Goal: Task Accomplishment & Management: Complete application form

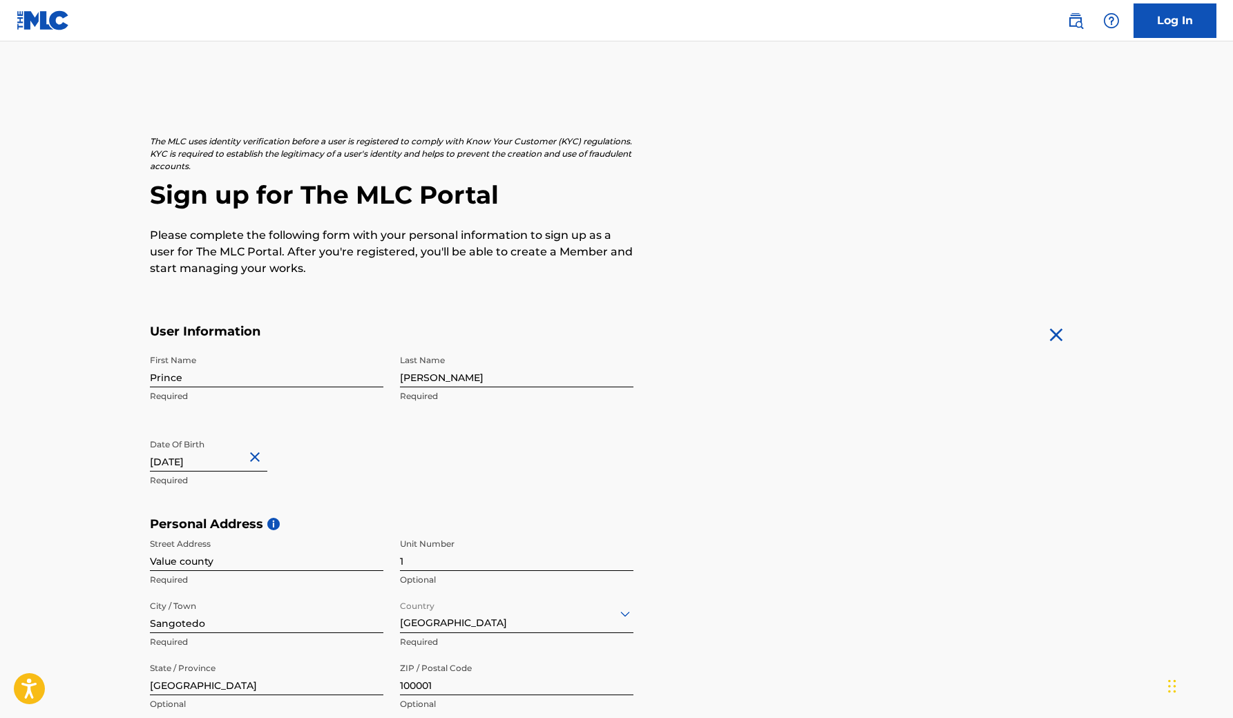
click at [30, 12] on img at bounding box center [43, 20] width 53 height 20
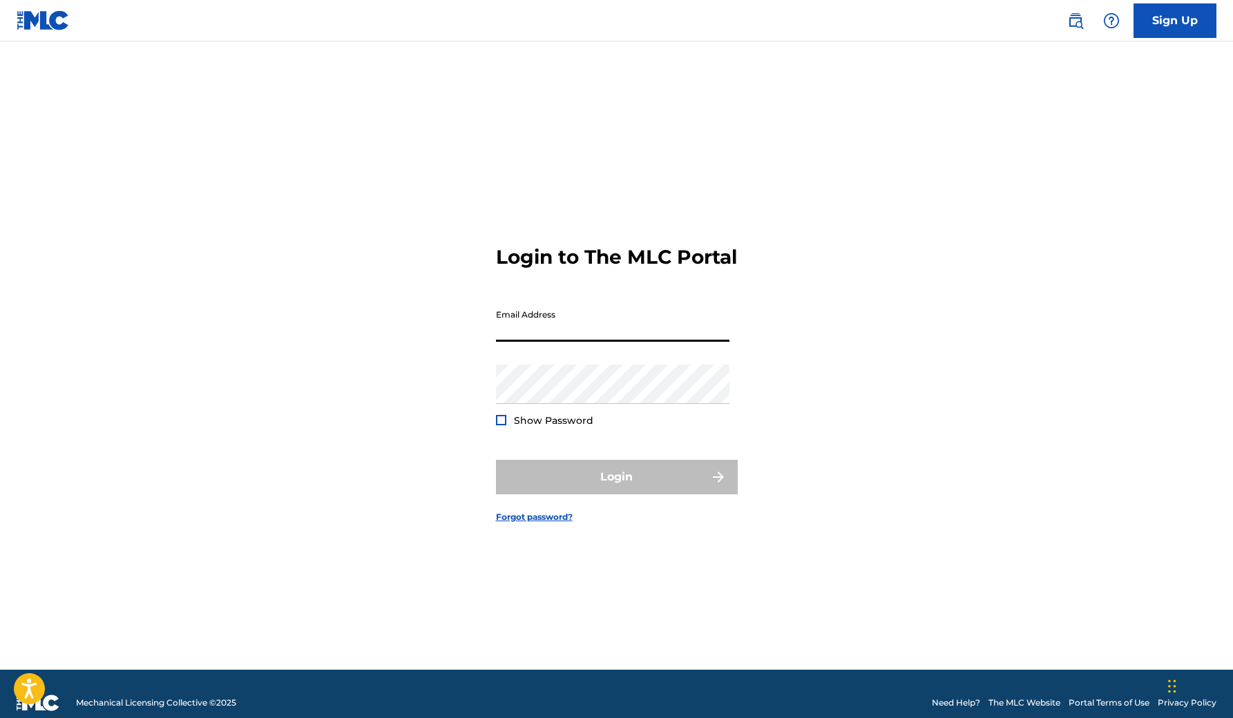
paste input "t"
type input "[EMAIL_ADDRESS][DOMAIN_NAME]"
click at [533, 416] on div "Password Show Password" at bounding box center [612, 396] width 233 height 62
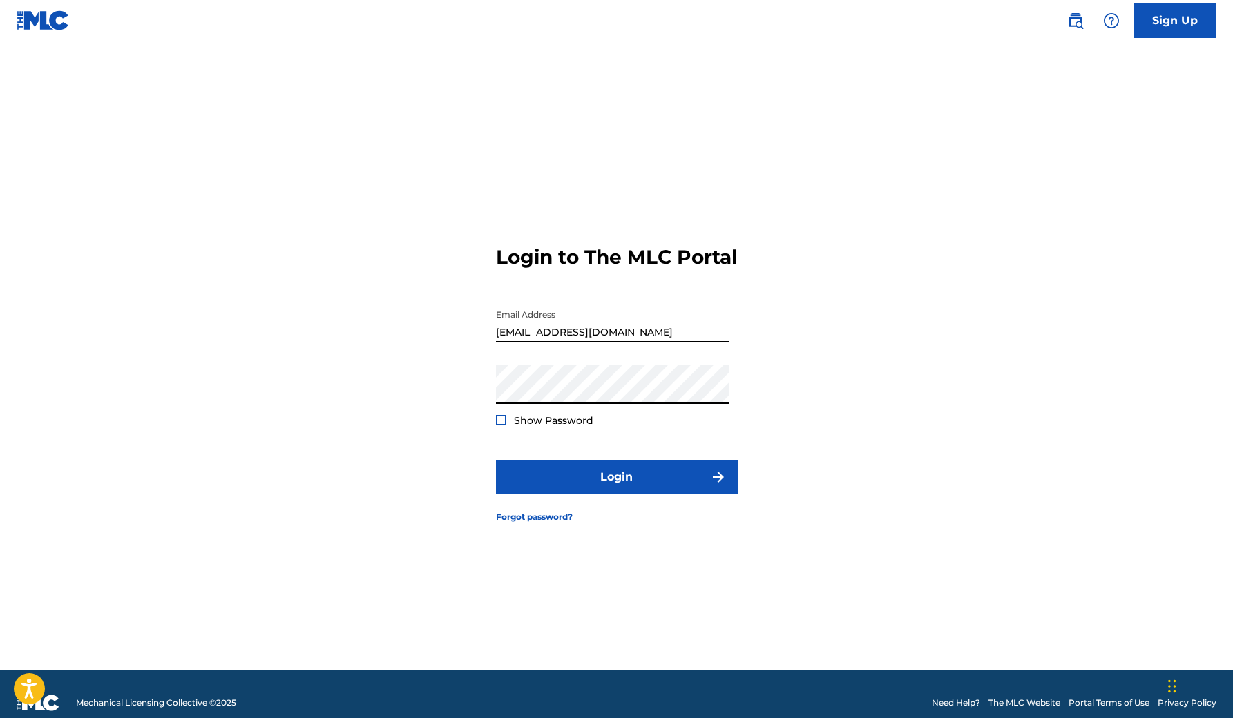
click at [616, 488] on button "Login" at bounding box center [617, 477] width 242 height 35
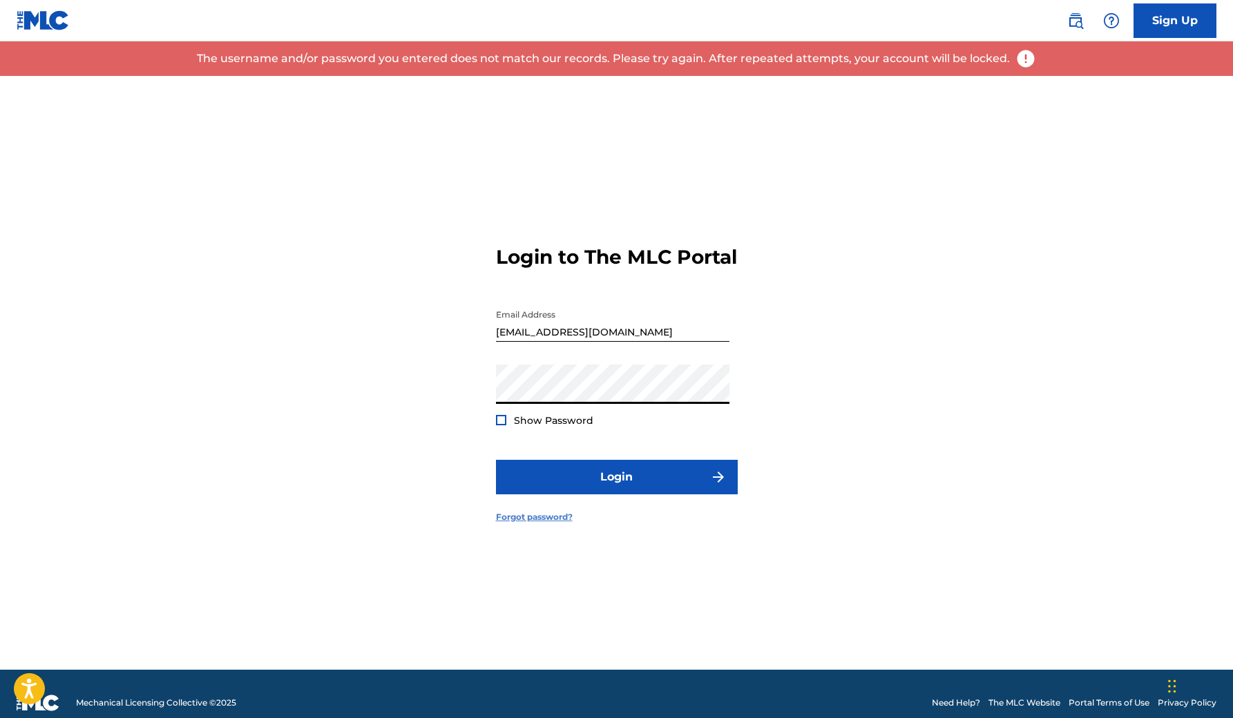
click at [515, 524] on link "Forgot password?" at bounding box center [534, 517] width 77 height 12
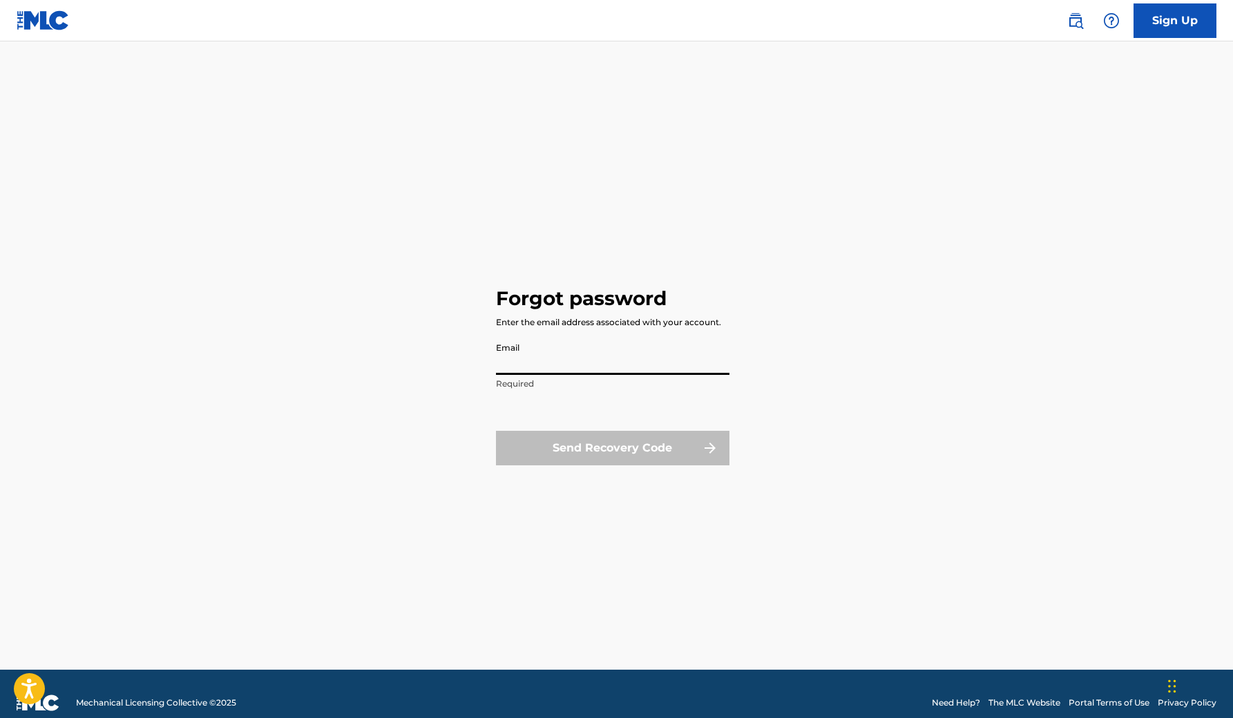
paste input "t"
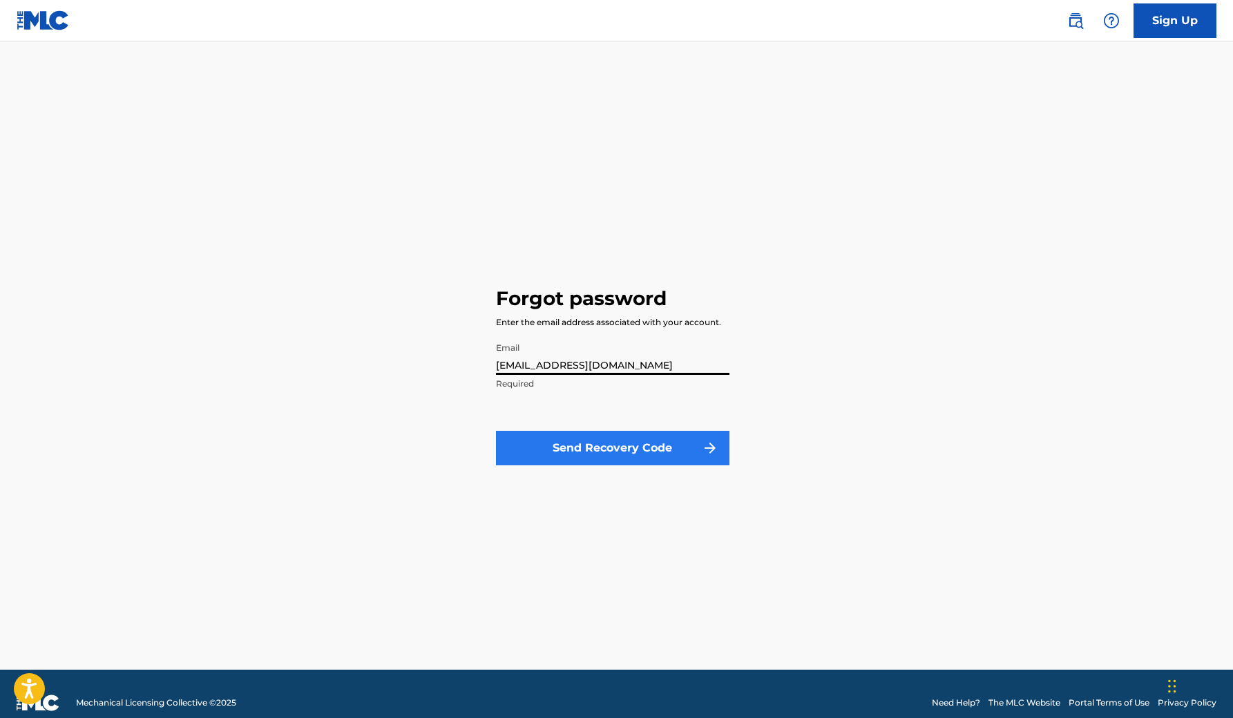
type input "[EMAIL_ADDRESS][DOMAIN_NAME]"
click at [641, 456] on button "Send Recovery Code" at bounding box center [612, 448] width 233 height 35
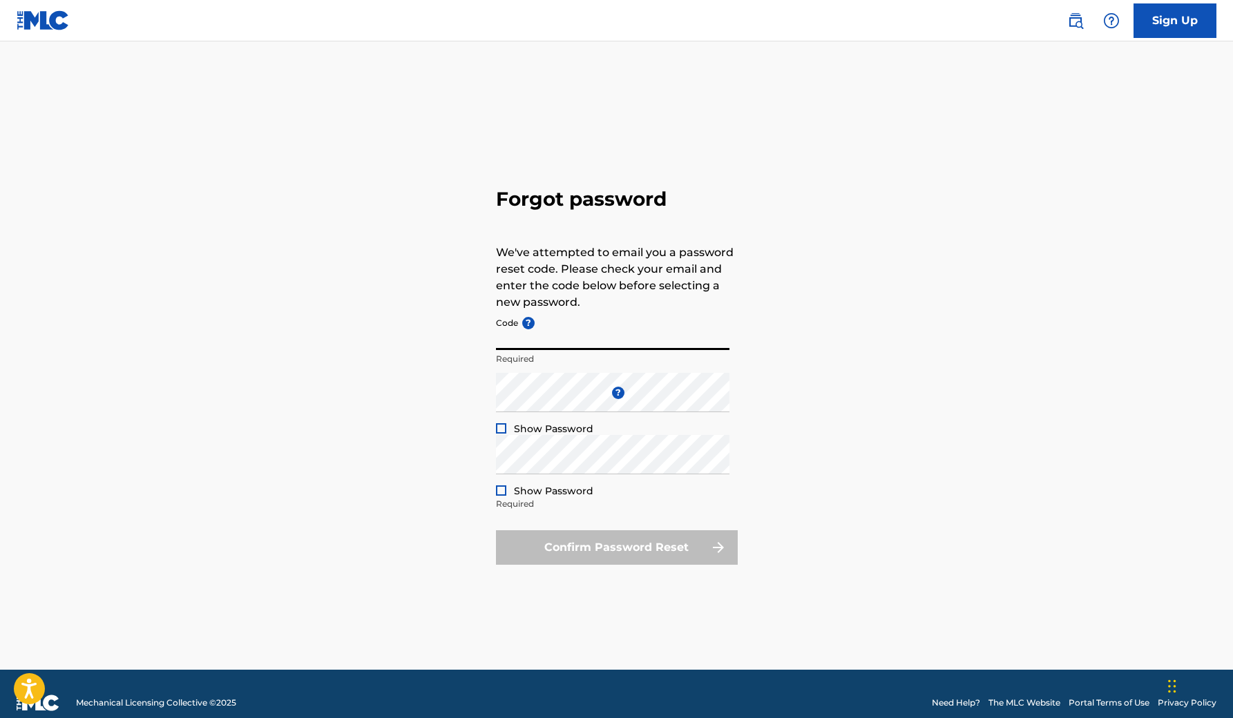
click at [569, 339] on input "Code ?" at bounding box center [612, 330] width 233 height 39
paste input "FP_db7e36e2bccc9a8f84c48ecea06d"
type input "FP_db7e36e2bccc9a8f84c48ecea06d"
click at [499, 430] on div at bounding box center [501, 428] width 10 height 10
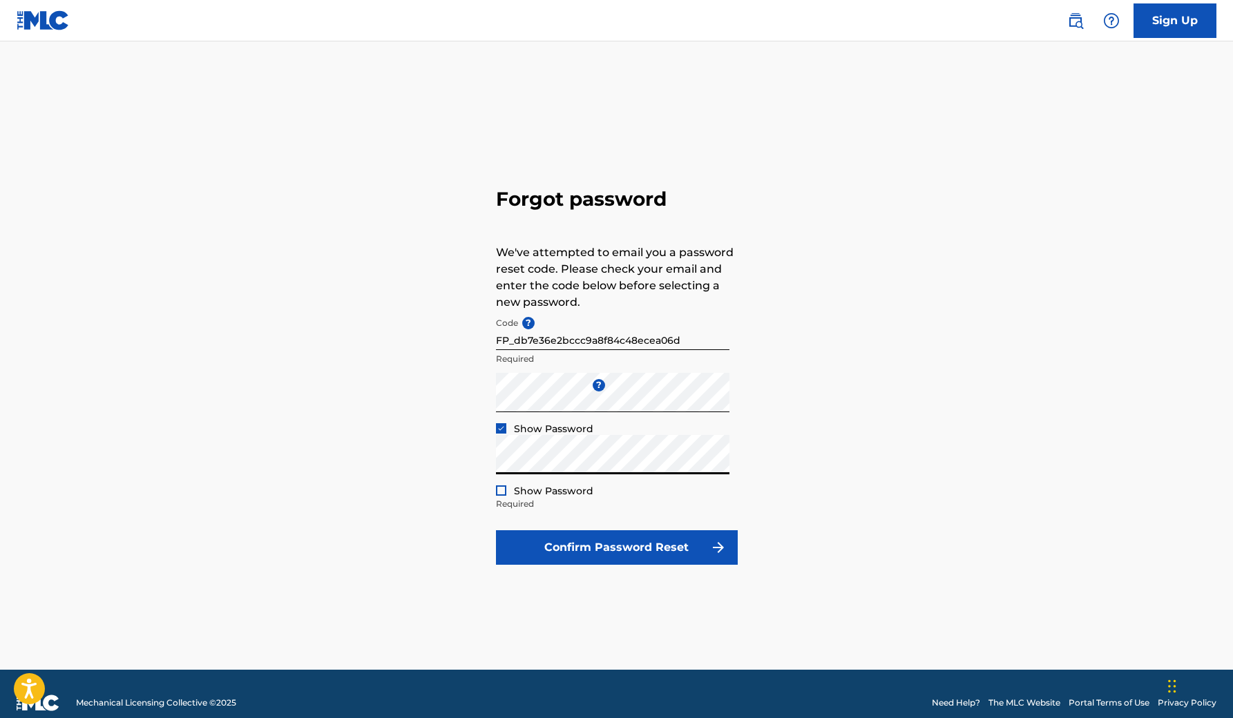
click at [503, 491] on div at bounding box center [501, 491] width 10 height 10
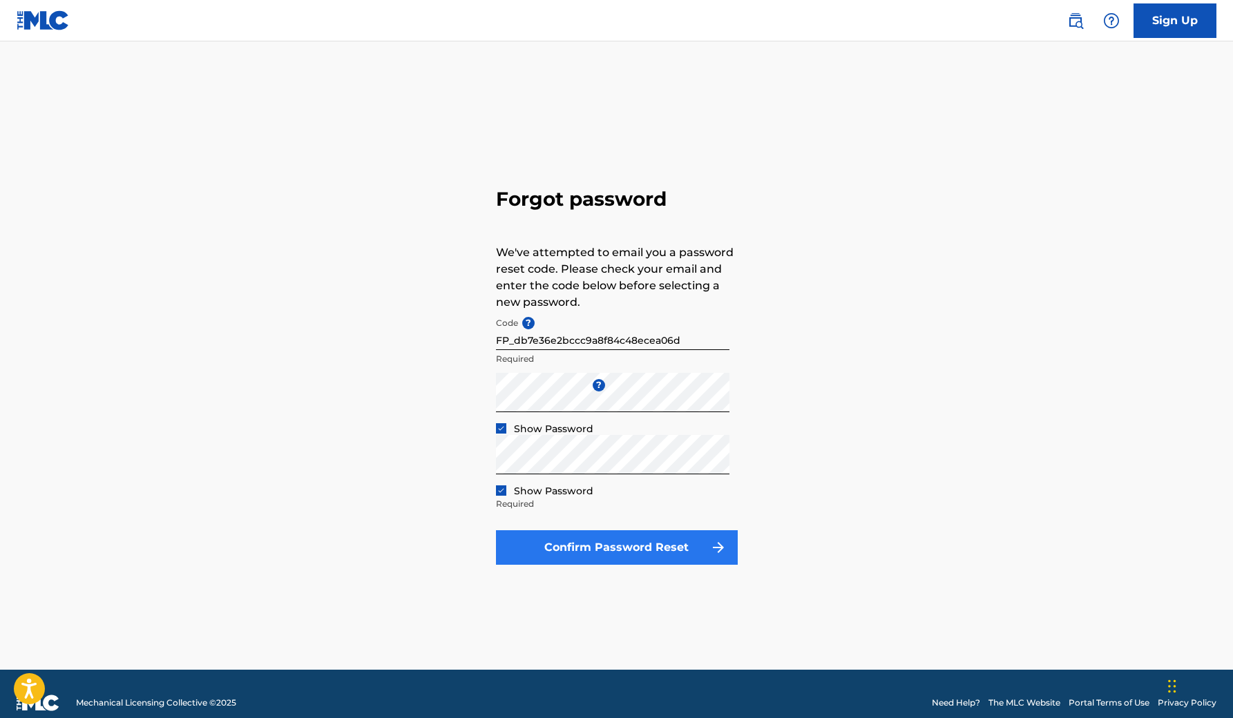
click at [569, 546] on button "Confirm Password Reset" at bounding box center [617, 547] width 242 height 35
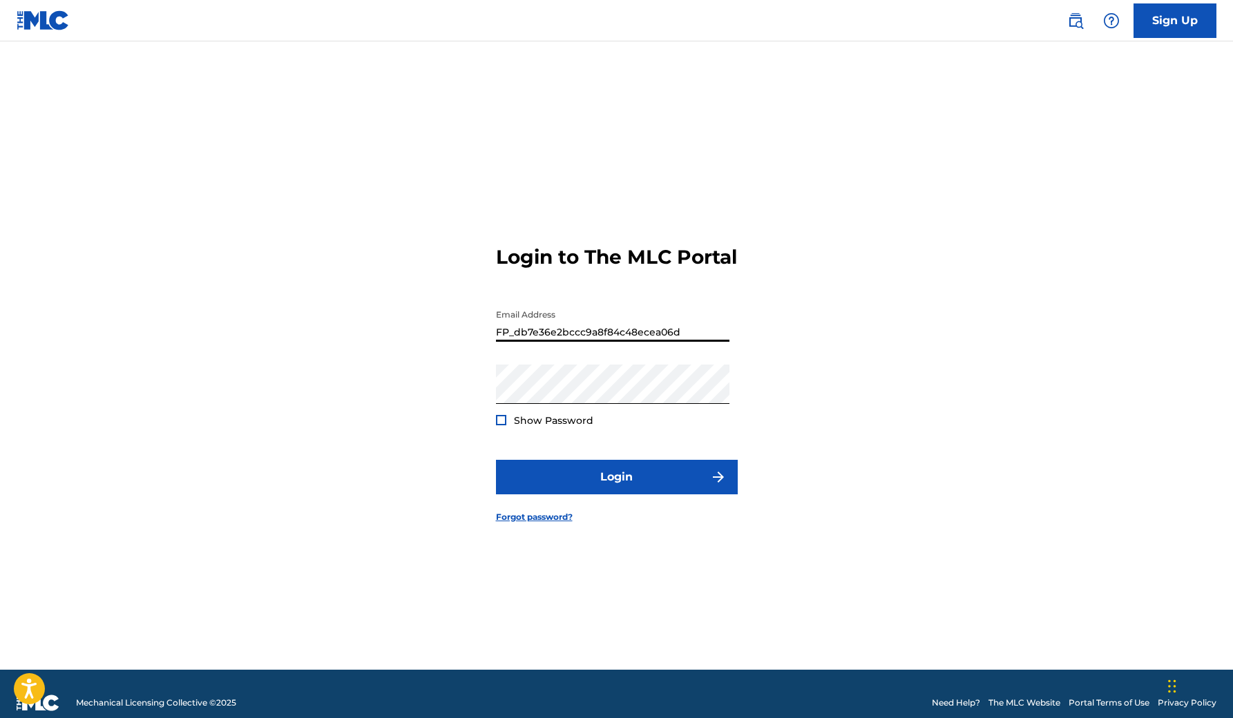
drag, startPoint x: 685, startPoint y: 342, endPoint x: 290, endPoint y: 354, distance: 394.6
click at [290, 354] on div "Login to The MLC Portal Email Address FP_db7e36e2bccc9a8f84c48ecea06d Password …" at bounding box center [616, 373] width 967 height 594
type input "F"
type input "[EMAIL_ADDRESS][DOMAIN_NAME]"
click at [616, 488] on button "Login" at bounding box center [617, 477] width 242 height 35
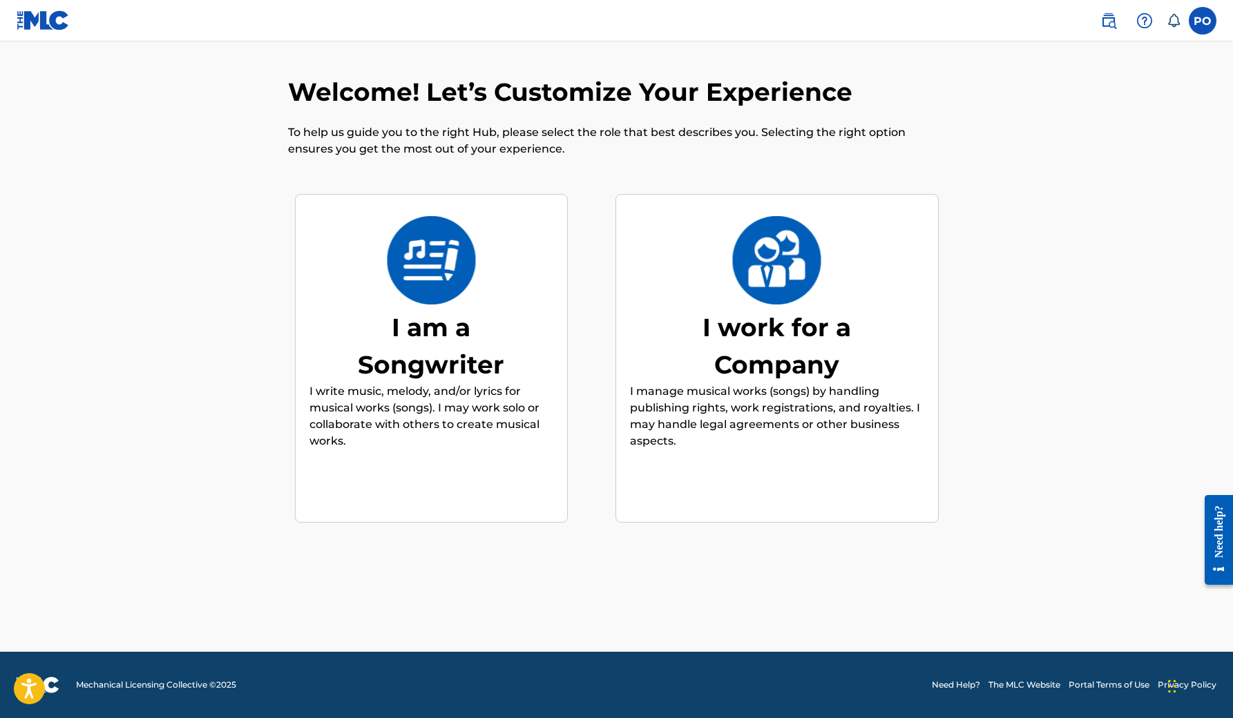
click at [457, 350] on div "I am a Songwriter" at bounding box center [430, 346] width 207 height 75
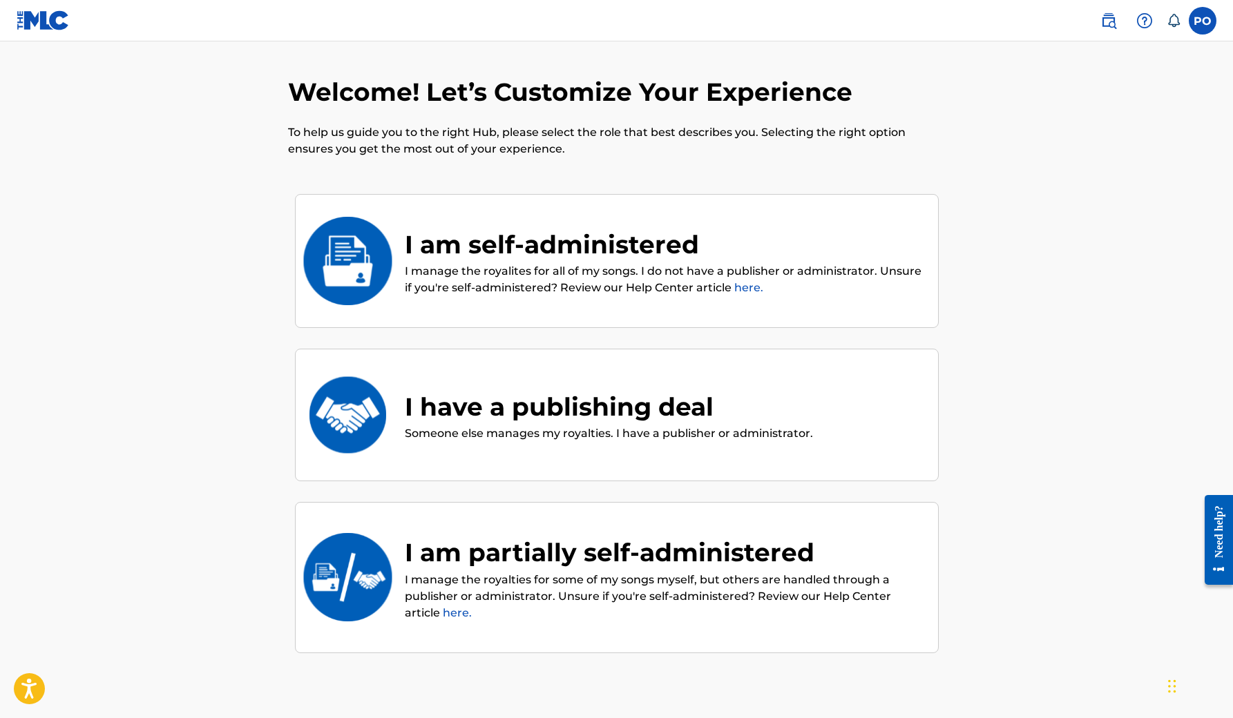
scroll to position [59, 0]
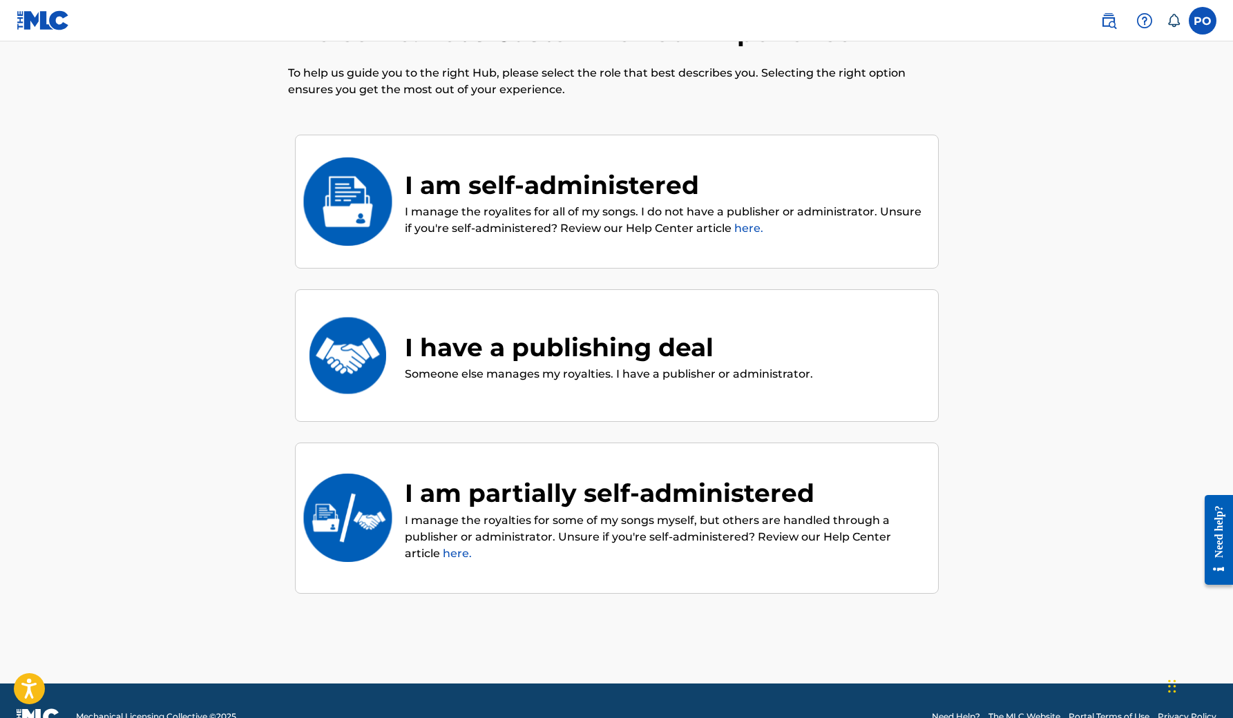
click at [595, 358] on div "I have a publishing deal" at bounding box center [609, 347] width 408 height 37
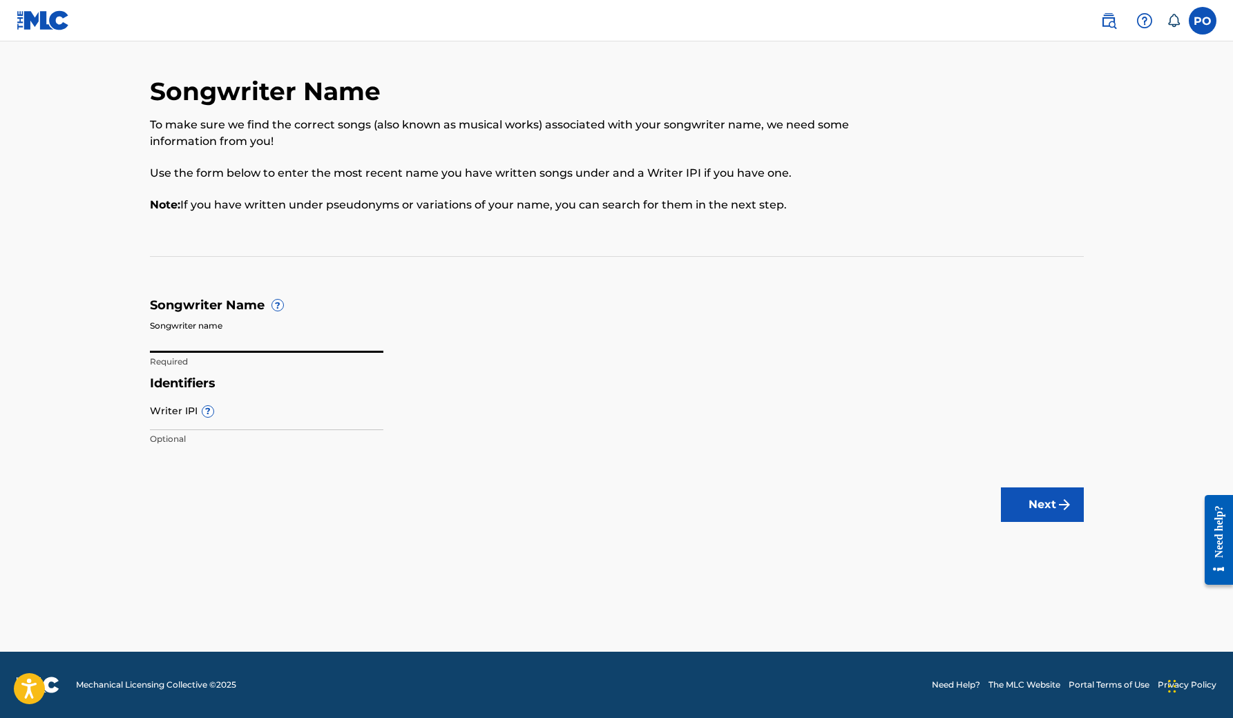
click at [268, 336] on input "Songwriter name" at bounding box center [266, 333] width 233 height 39
type input "Tuneprince"
click at [1055, 498] on button "Next" at bounding box center [1042, 505] width 83 height 35
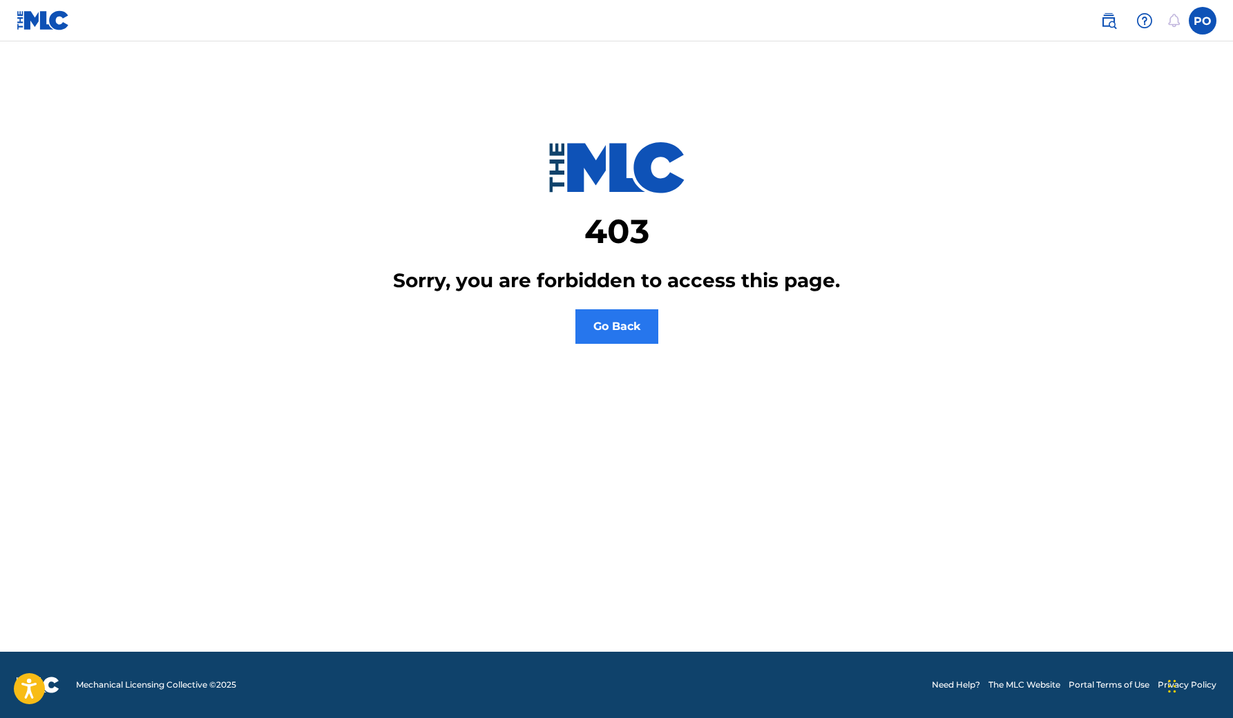
click at [623, 325] on button "Go Back" at bounding box center [616, 326] width 83 height 35
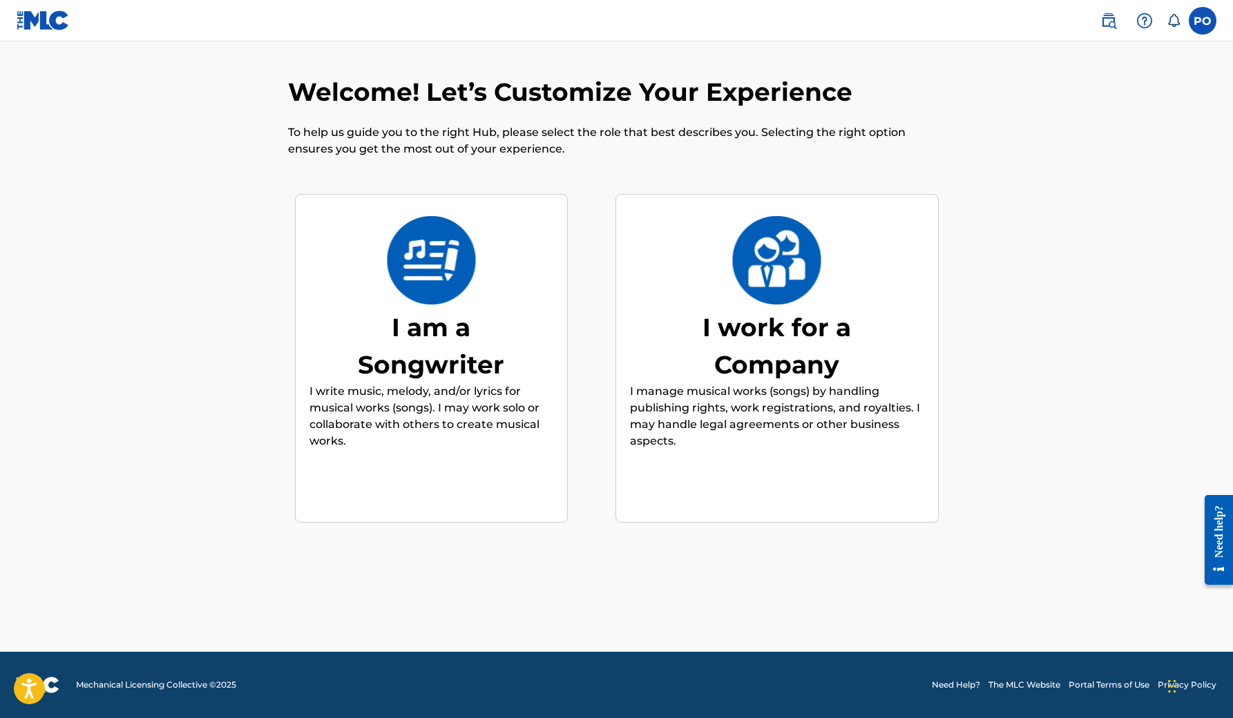
click at [443, 316] on div "I am a Songwriter" at bounding box center [430, 346] width 207 height 75
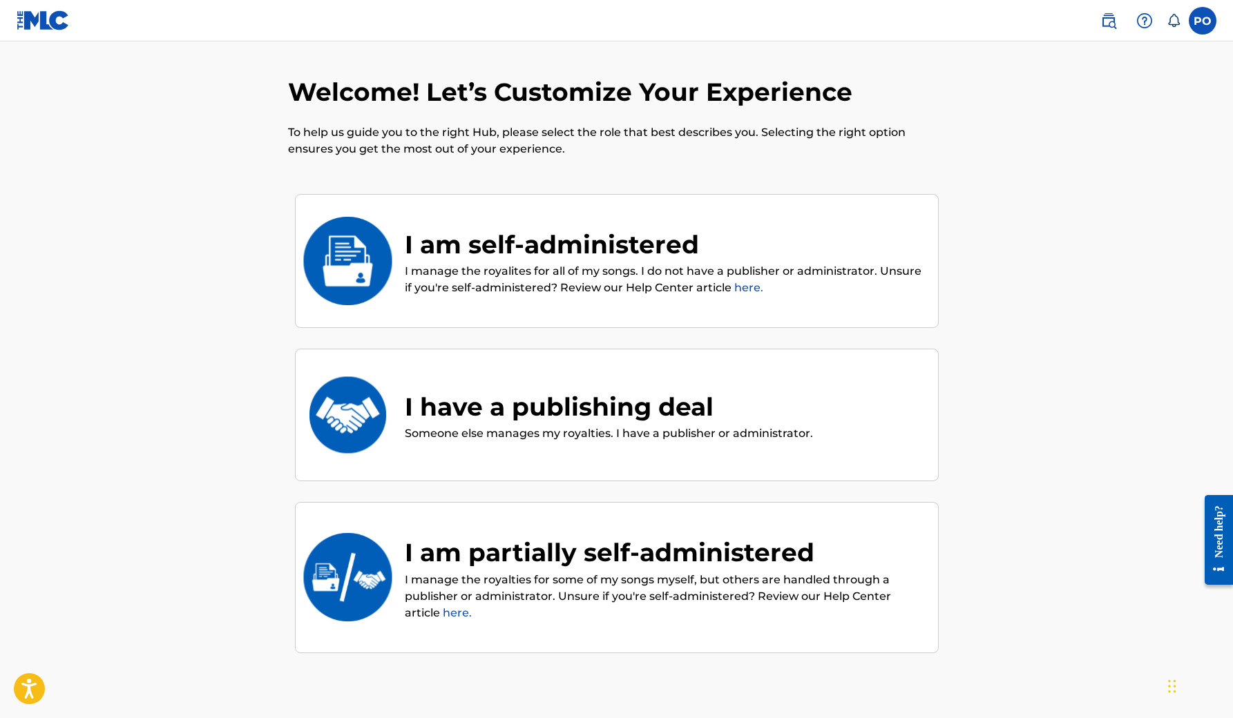
scroll to position [59, 0]
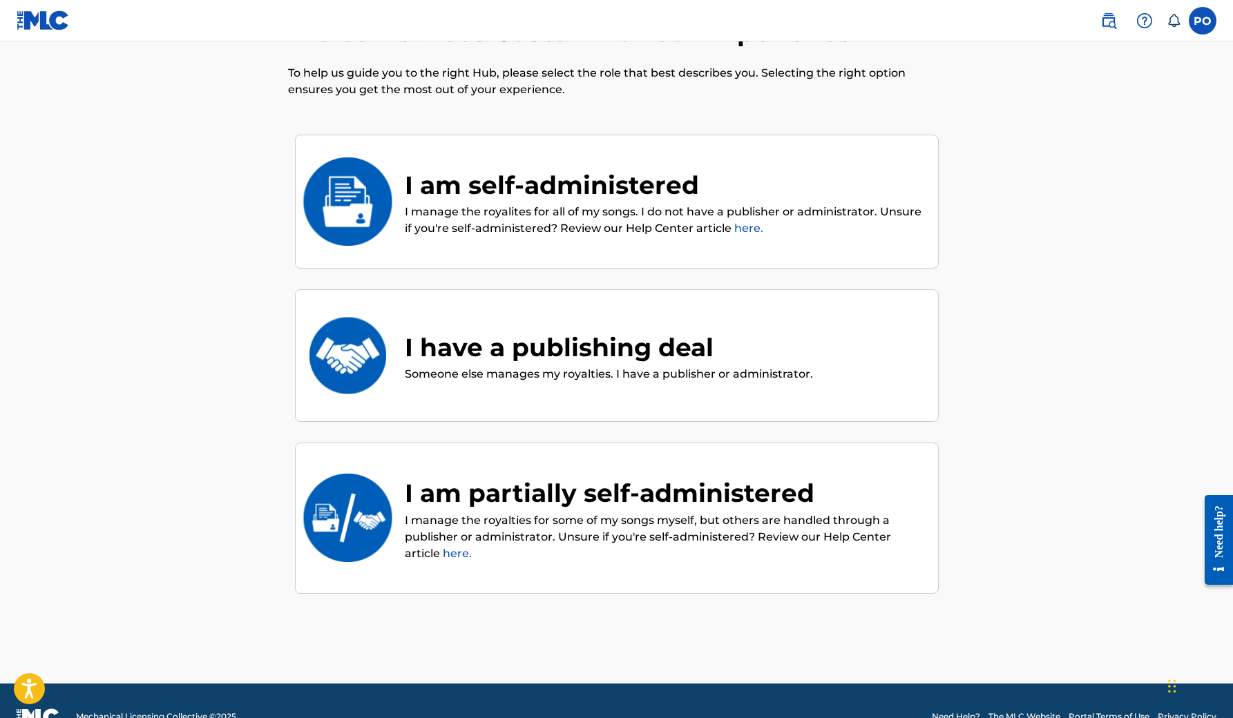
click at [486, 183] on div "I am self-administered" at bounding box center [664, 184] width 519 height 37
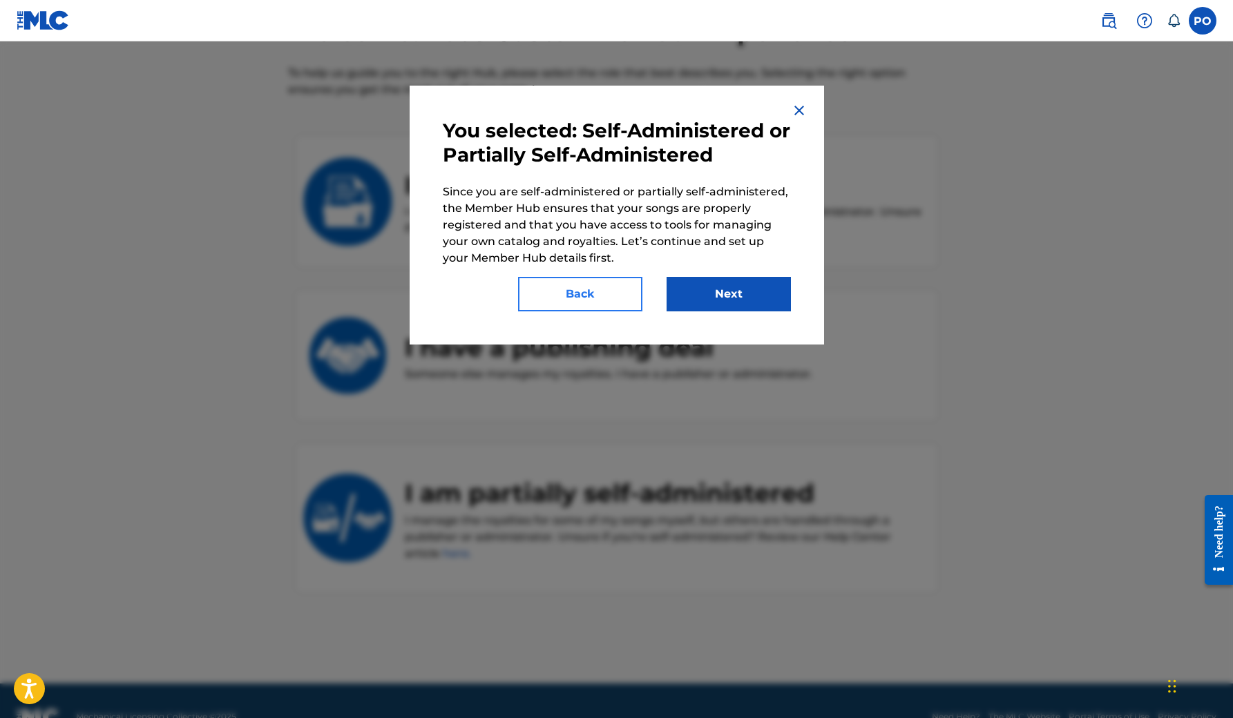
click at [615, 301] on button "Back" at bounding box center [580, 294] width 124 height 35
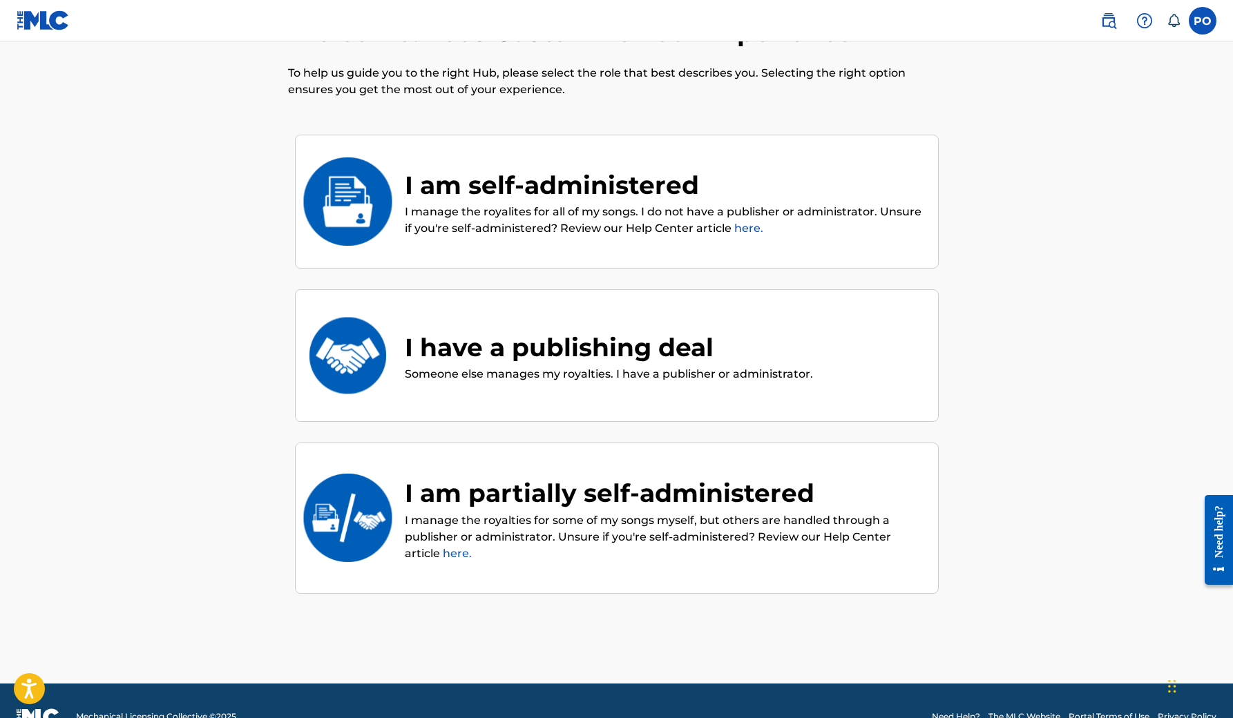
click at [529, 501] on div "I am partially self-administered" at bounding box center [664, 493] width 519 height 37
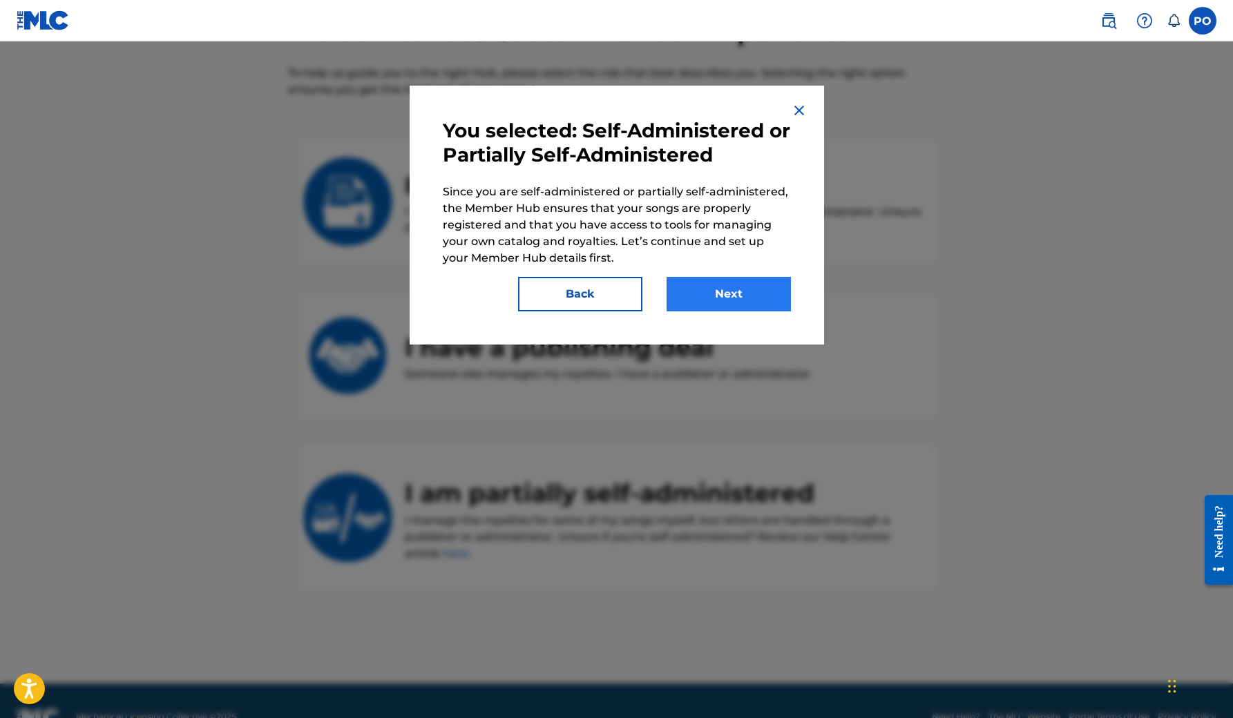
click at [714, 301] on button "Next" at bounding box center [729, 294] width 124 height 35
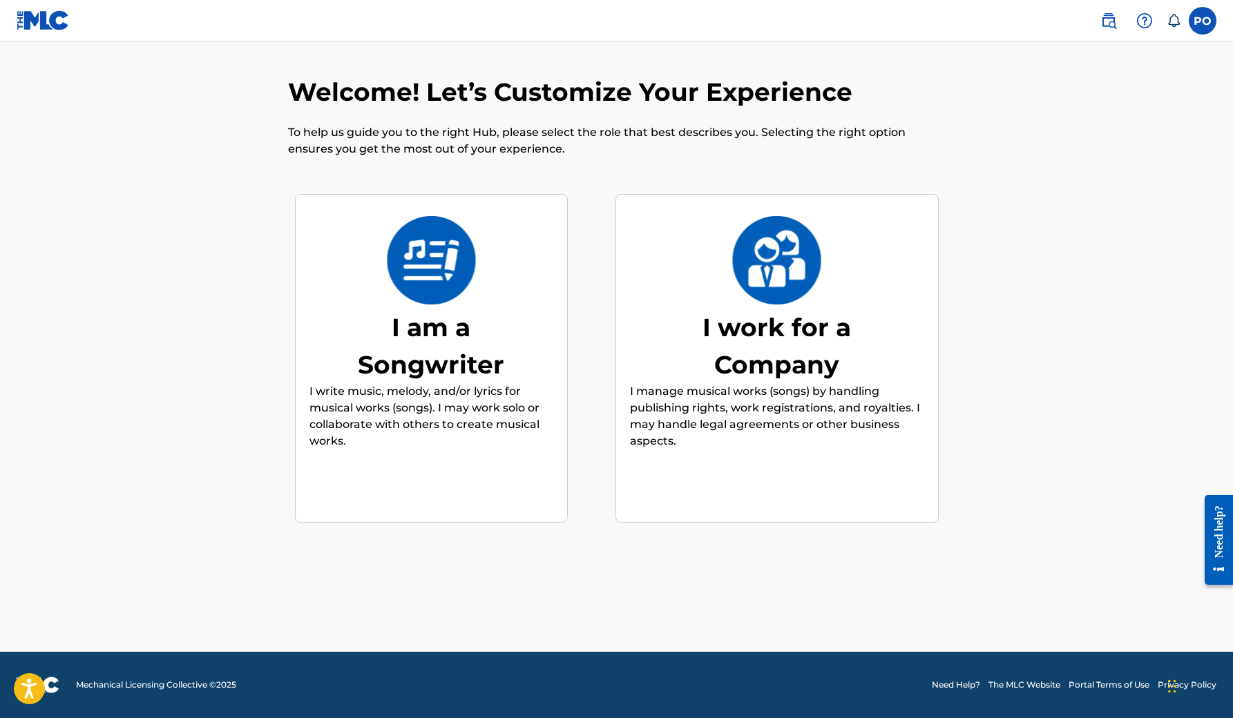
click at [432, 318] on div "I am a Songwriter" at bounding box center [430, 346] width 207 height 75
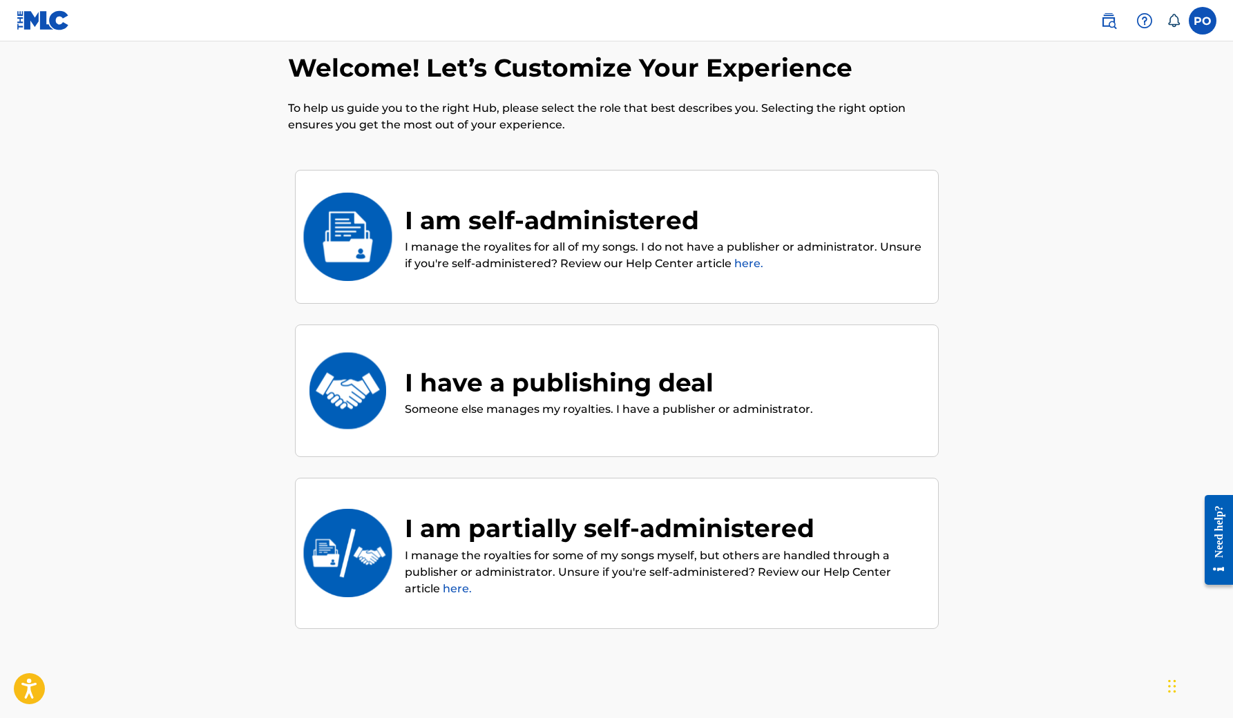
scroll to position [62, 0]
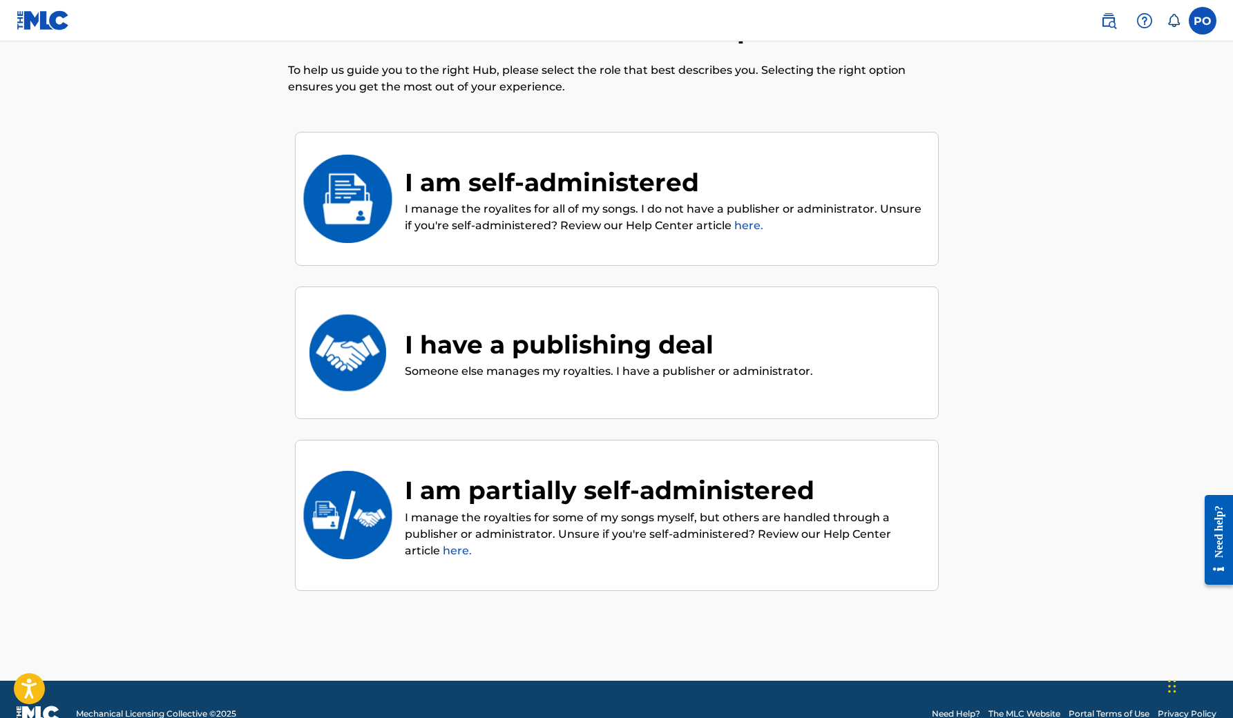
click at [459, 205] on p "I manage the royalites for all of my songs. I do not have a publisher or admini…" at bounding box center [664, 217] width 519 height 33
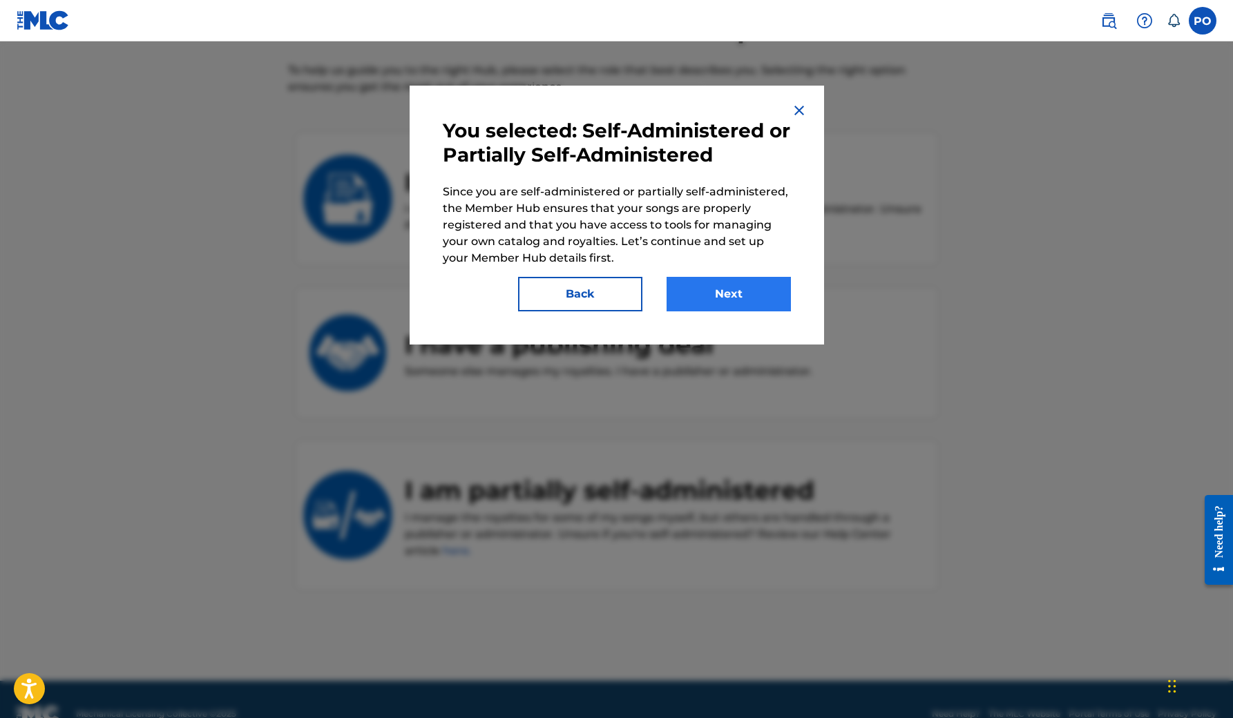
click at [781, 307] on button "Next" at bounding box center [729, 294] width 124 height 35
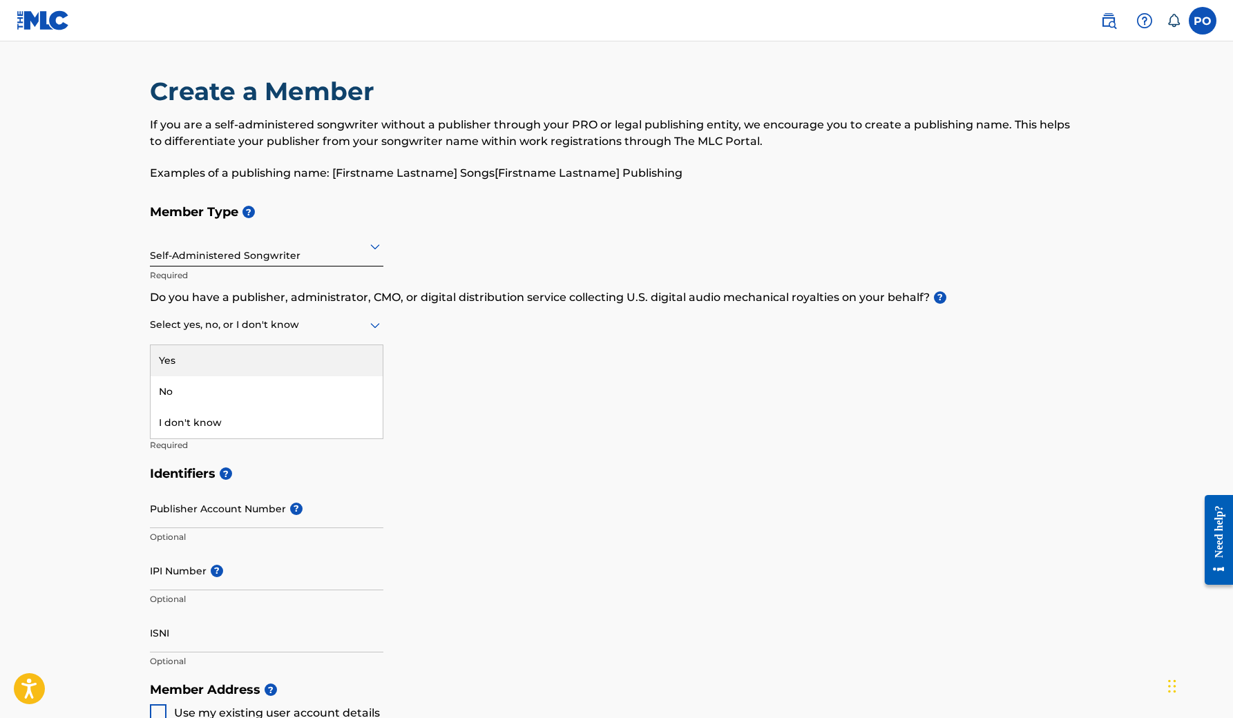
click at [379, 327] on icon at bounding box center [375, 325] width 17 height 17
click at [316, 425] on div "I don't know" at bounding box center [267, 423] width 232 height 31
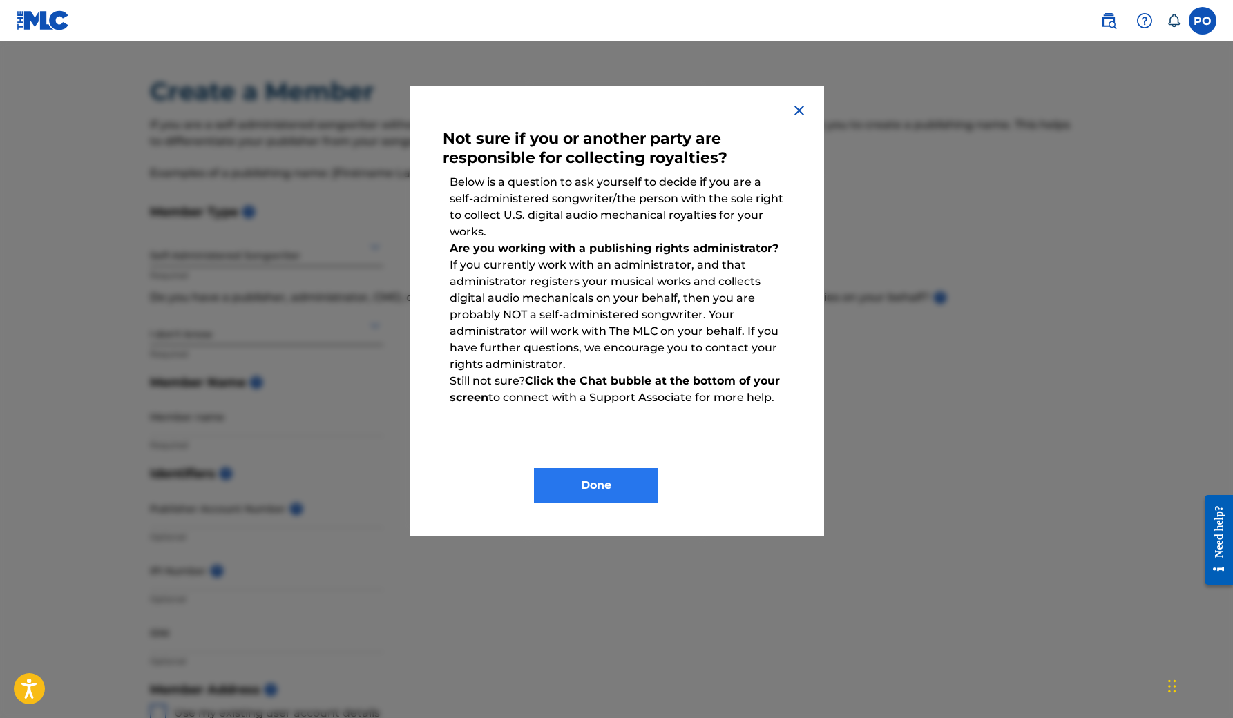
click at [581, 476] on button "Done" at bounding box center [596, 485] width 124 height 35
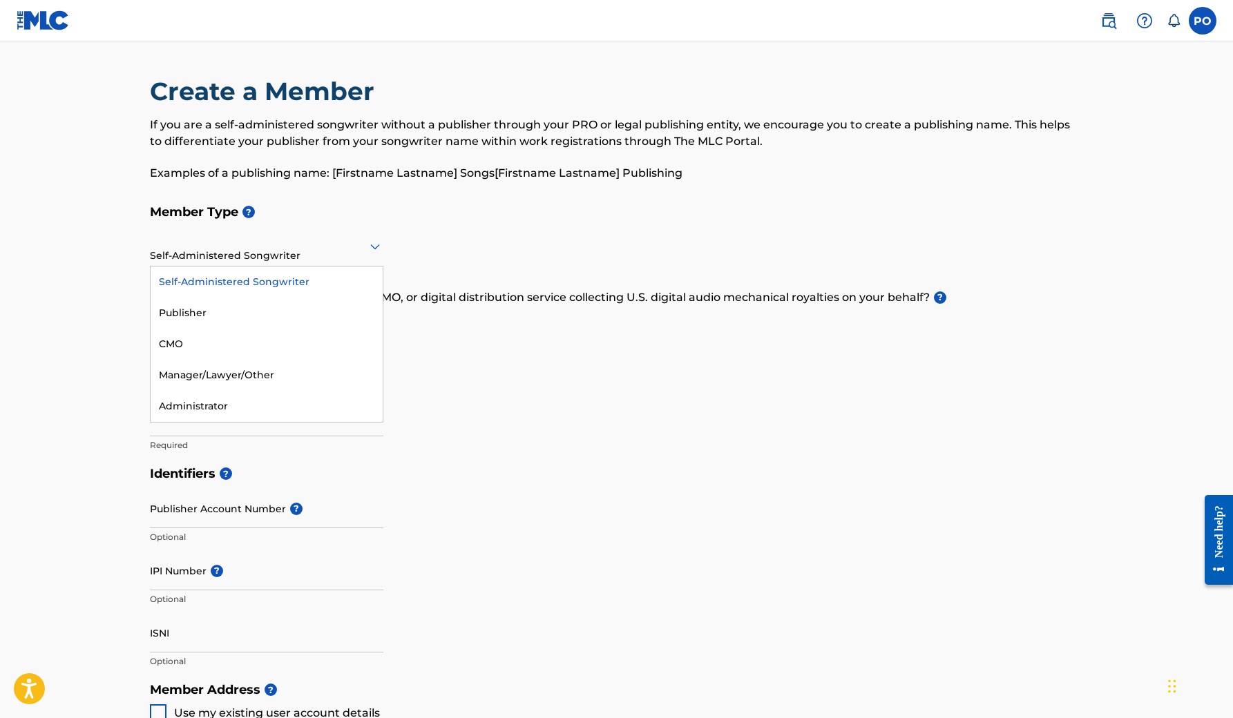
click at [304, 250] on div at bounding box center [266, 246] width 233 height 17
click at [267, 312] on div "Publisher" at bounding box center [267, 313] width 232 height 31
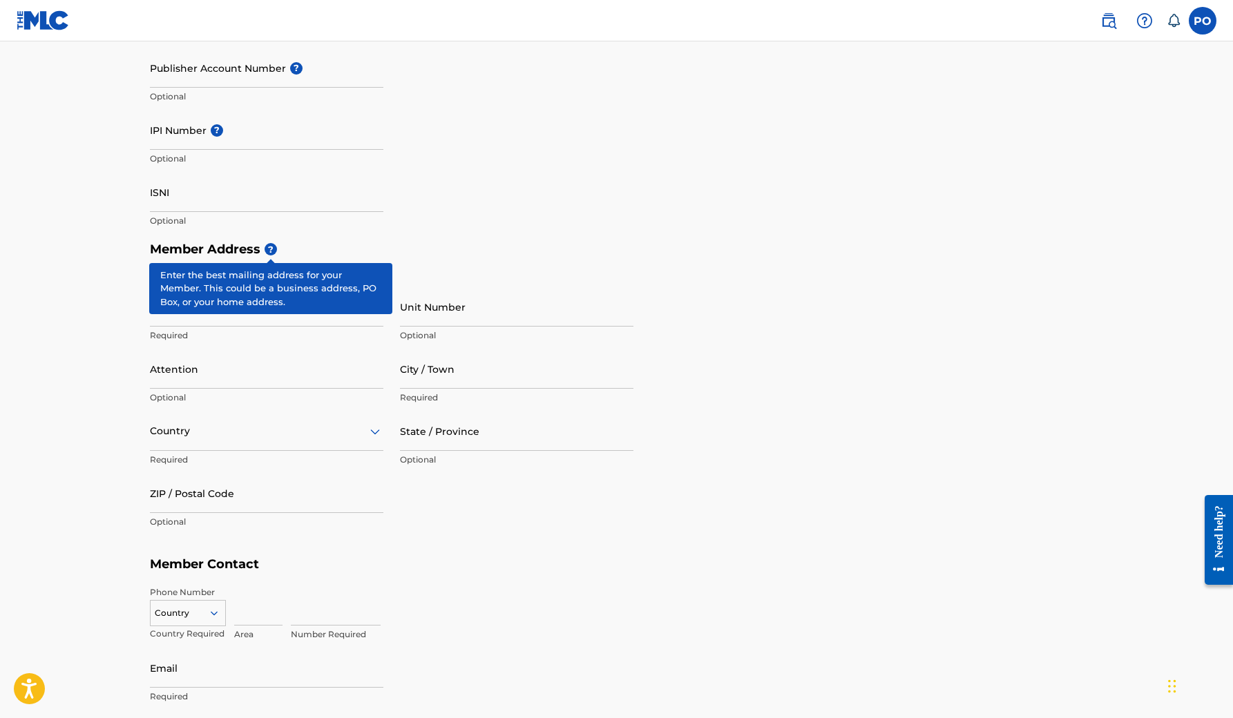
scroll to position [420, 0]
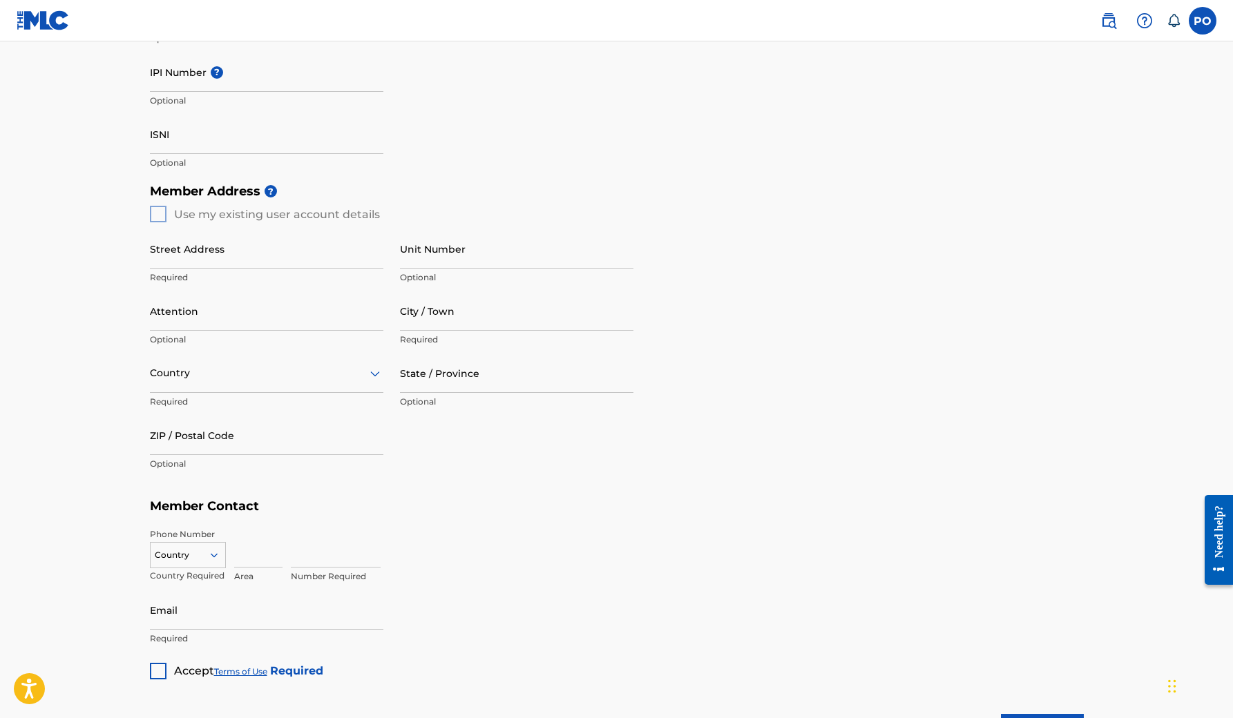
type input "Tuneprince"
click at [160, 209] on div "Member Address ? Use my existing user account details Street Address Required U…" at bounding box center [617, 335] width 934 height 316
type input "Value county estate"
type input "[GEOGRAPHIC_DATA]"
click at [289, 378] on div at bounding box center [266, 373] width 233 height 17
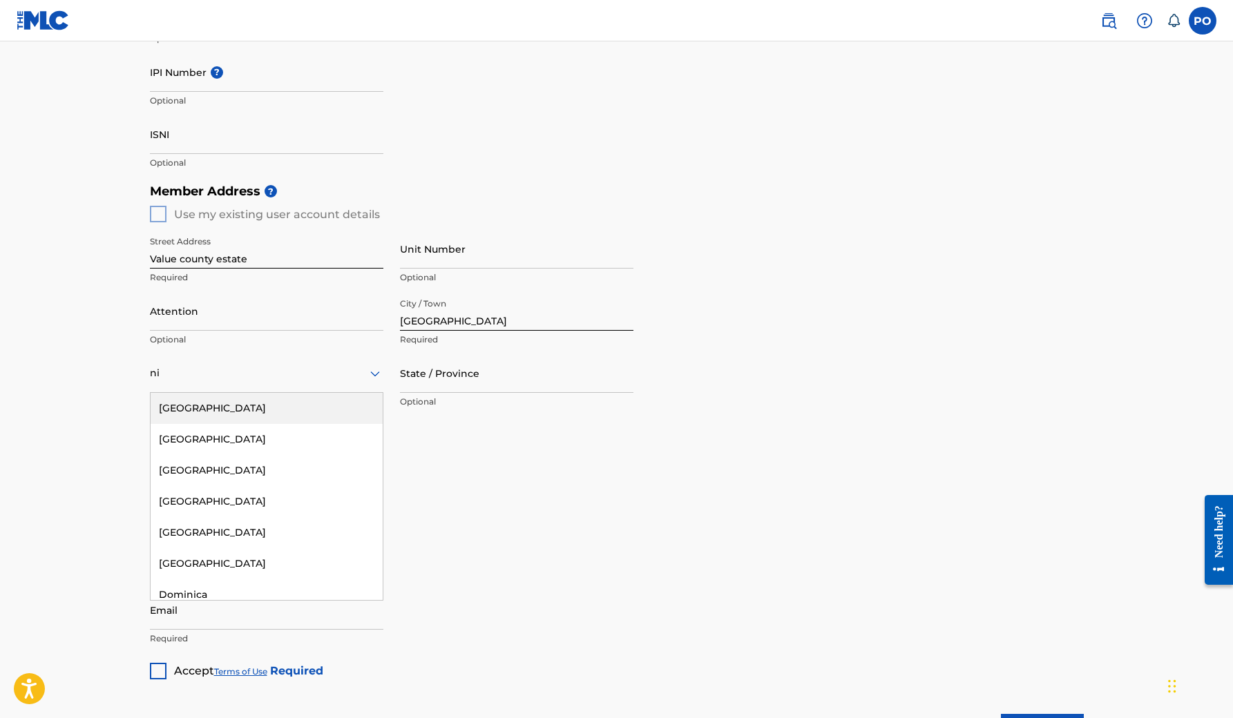
type input "nig"
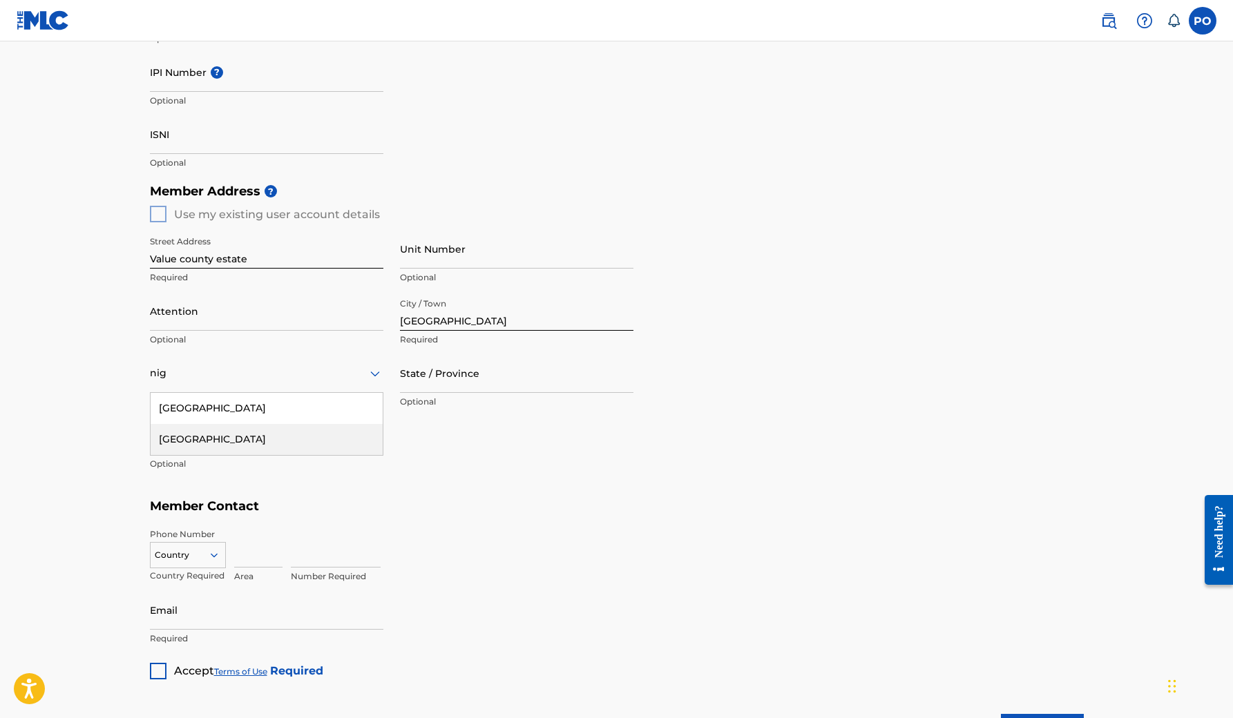
click at [265, 437] on div "[GEOGRAPHIC_DATA]" at bounding box center [267, 439] width 232 height 31
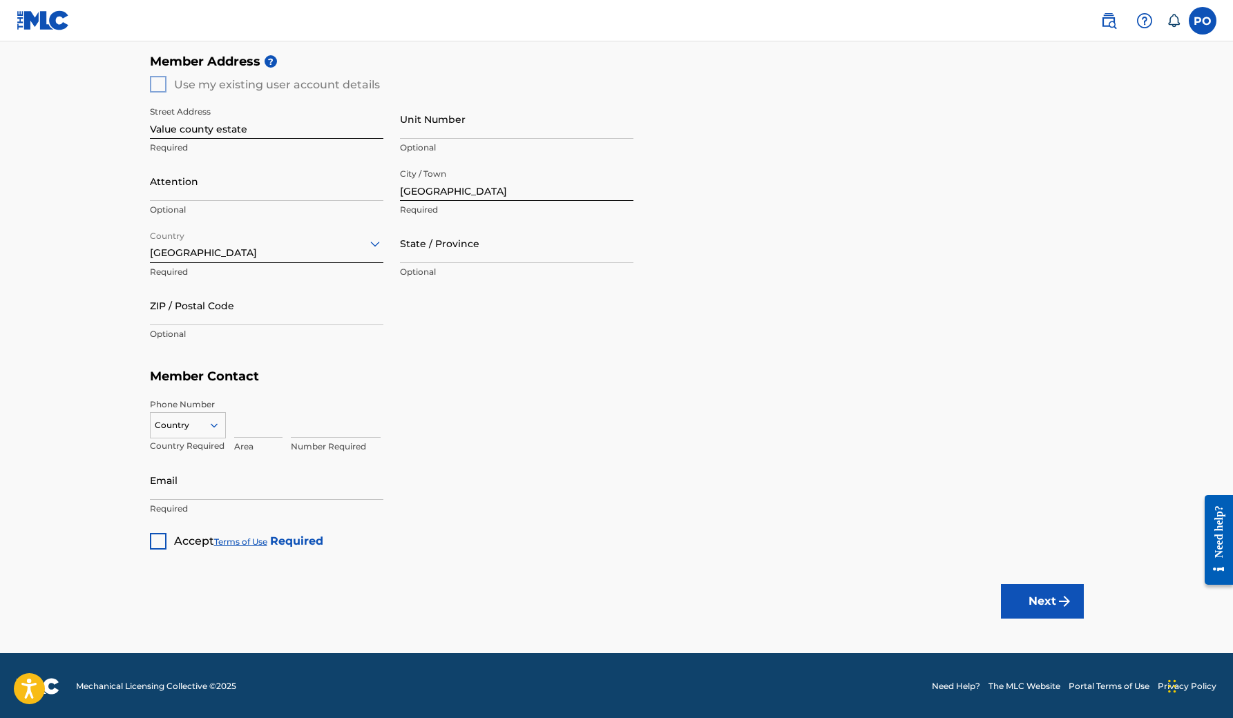
scroll to position [549, 0]
click at [213, 431] on div at bounding box center [188, 426] width 75 height 15
type input "234"
click at [200, 444] on div "NG +234" at bounding box center [188, 448] width 75 height 29
click at [267, 419] on input at bounding box center [258, 418] width 48 height 39
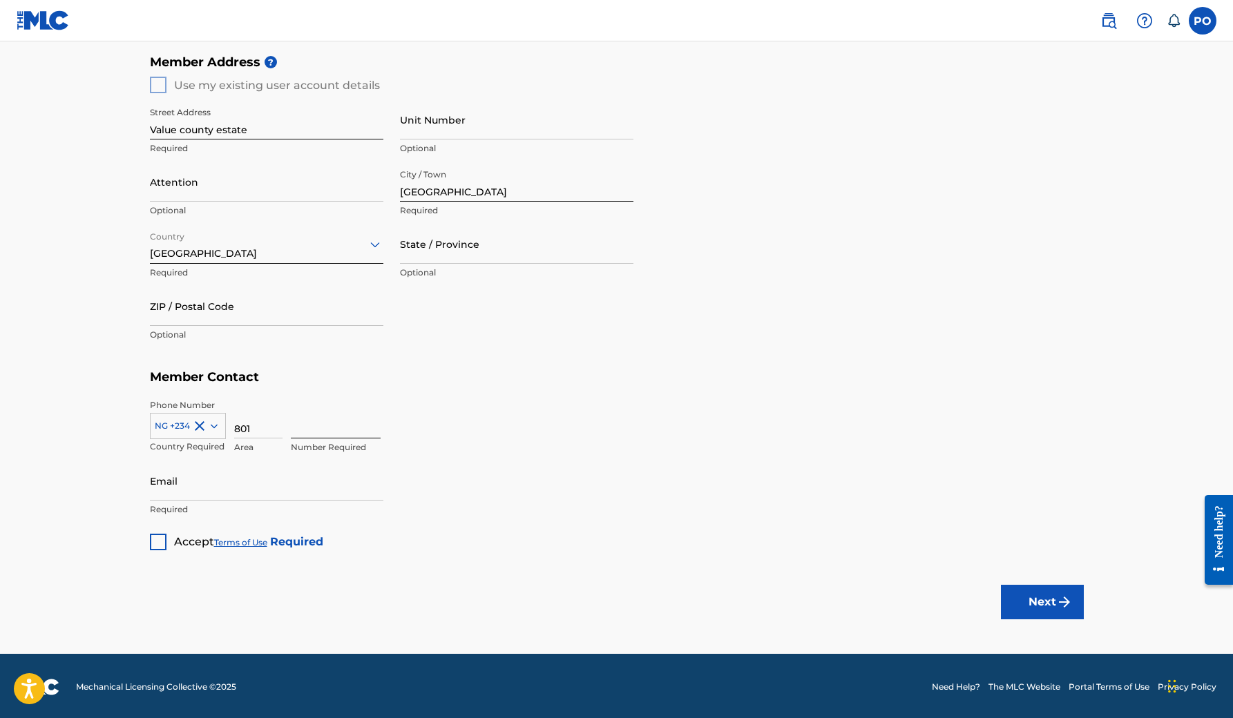
type input "801"
type input "6883570"
type input "[EMAIL_ADDRESS][DOMAIN_NAME]"
click at [457, 519] on div "Member Type ? Publisher Required Member Name ? Member name Tuneprince Required …" at bounding box center [617, 99] width 934 height 902
click at [164, 534] on div at bounding box center [158, 542] width 17 height 17
